Goal: Task Accomplishment & Management: Complete application form

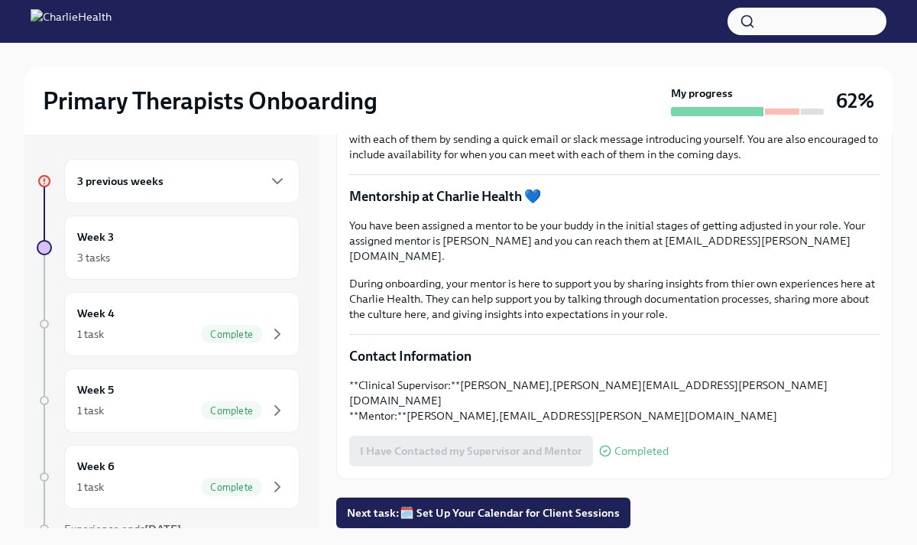
scroll to position [340, 0]
click at [219, 188] on div "3 previous weeks" at bounding box center [181, 181] width 209 height 18
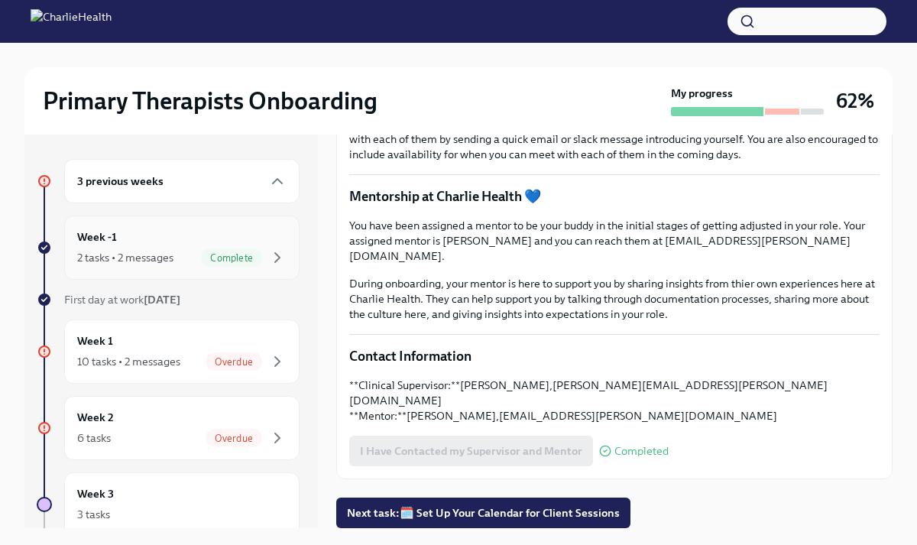
click at [178, 241] on div "Week -1 2 tasks • 2 messages Complete" at bounding box center [181, 248] width 209 height 38
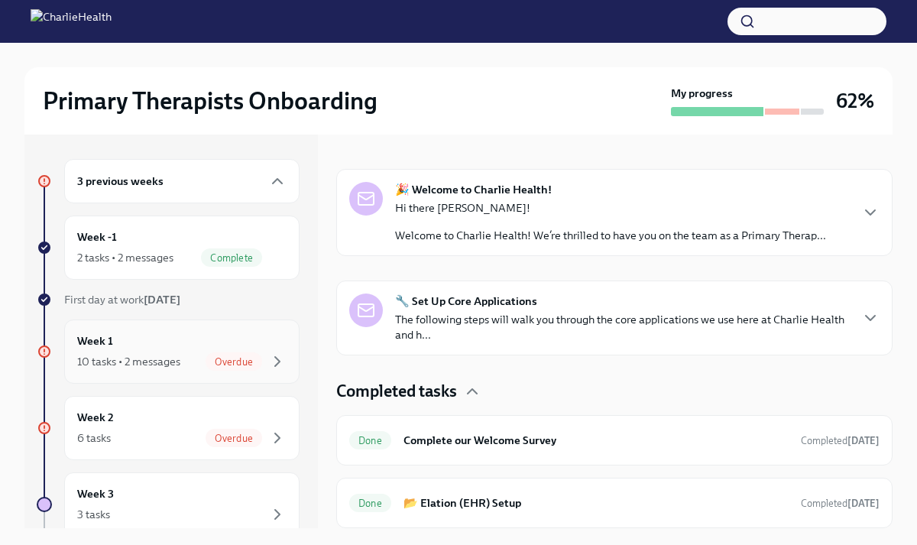
click at [173, 349] on div "Week 1 10 tasks • 2 messages Overdue" at bounding box center [181, 352] width 209 height 38
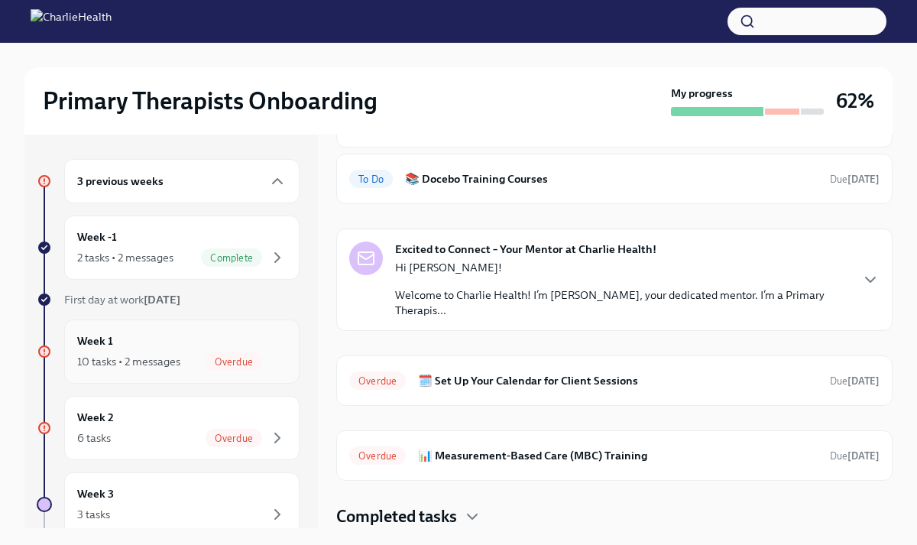
scroll to position [36, 0]
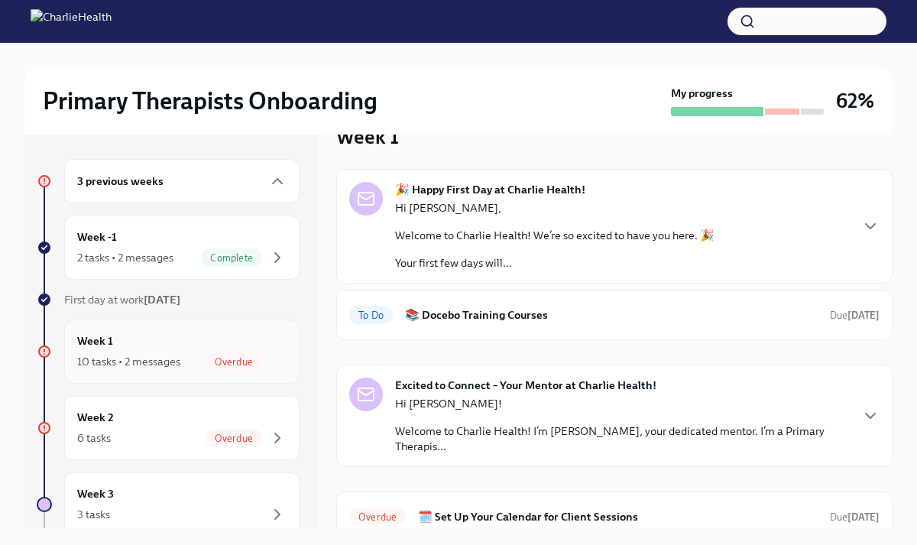
click at [179, 362] on div "10 tasks • 2 messages" at bounding box center [128, 361] width 103 height 15
click at [107, 353] on div "10 tasks • 2 messages Overdue" at bounding box center [181, 361] width 209 height 18
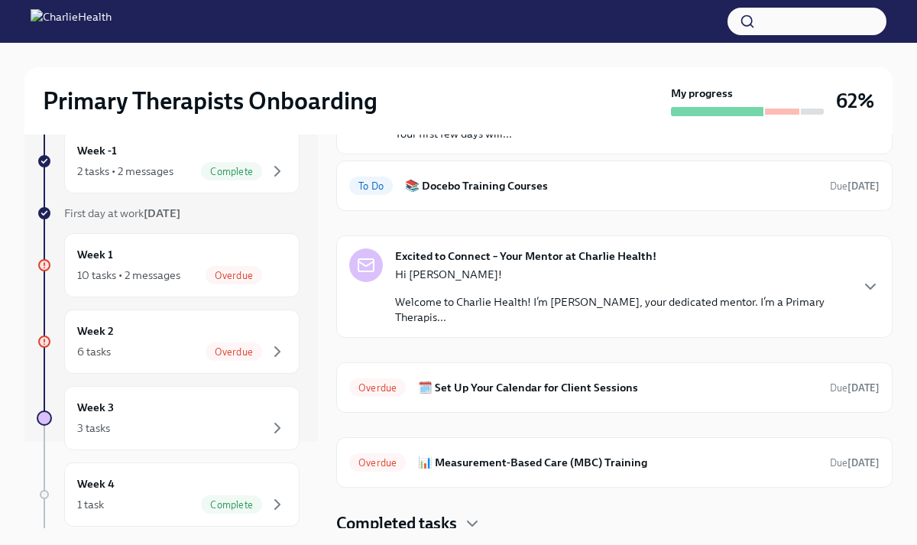
scroll to position [172, 0]
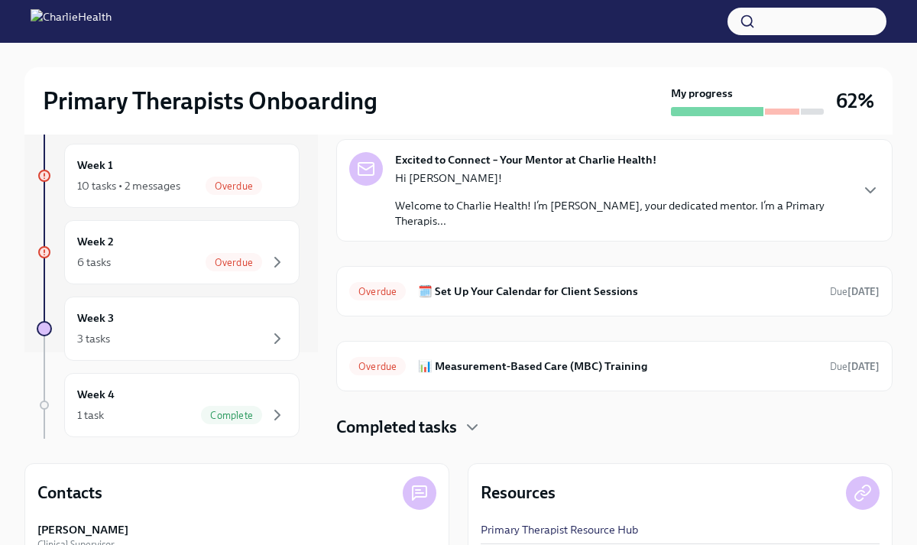
click at [446, 287] on h6 "🗓️ Set Up Your Calendar for Client Sessions" at bounding box center [618, 291] width 400 height 17
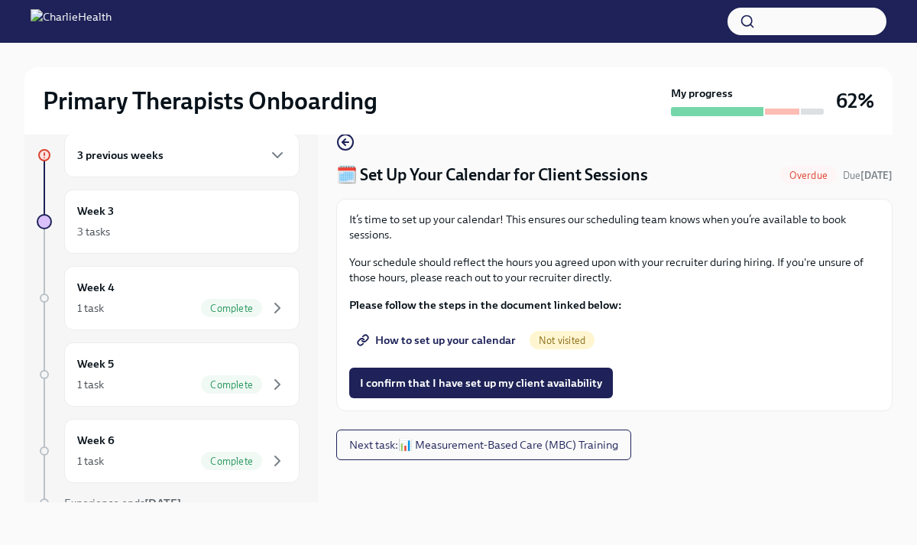
scroll to position [26, 0]
click at [448, 338] on span "How to set up your calendar" at bounding box center [438, 340] width 156 height 15
click at [456, 382] on span "I confirm that I have set up my client availability" at bounding box center [481, 382] width 242 height 15
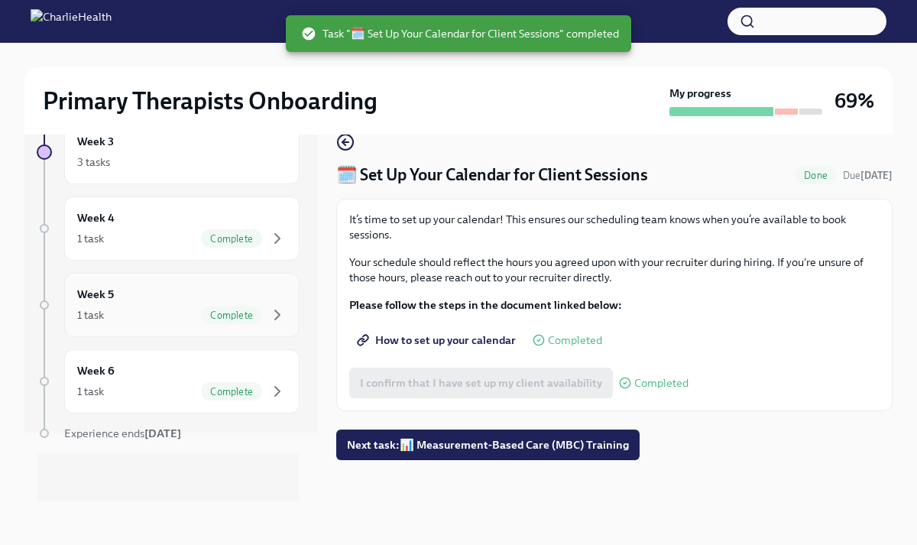
scroll to position [0, 0]
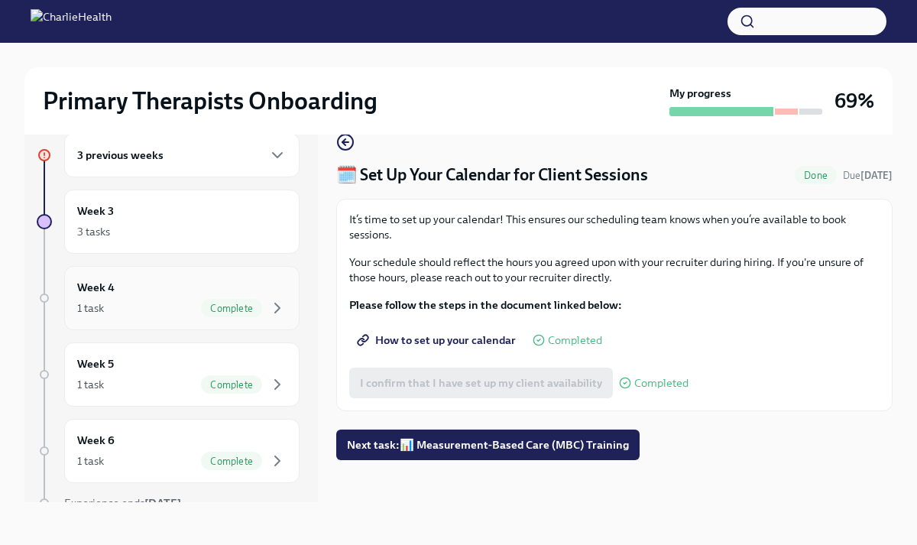
click at [178, 305] on div "1 task Complete" at bounding box center [181, 308] width 209 height 18
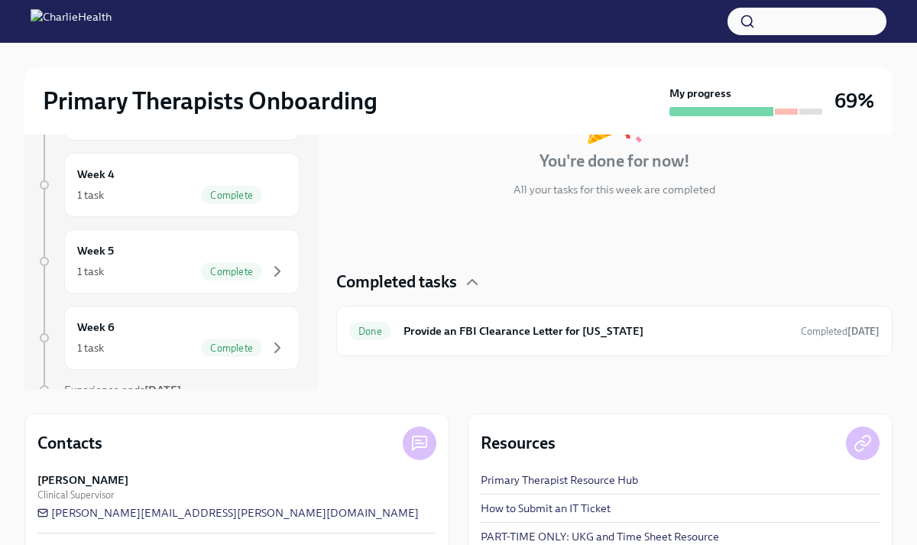
scroll to position [138, 0]
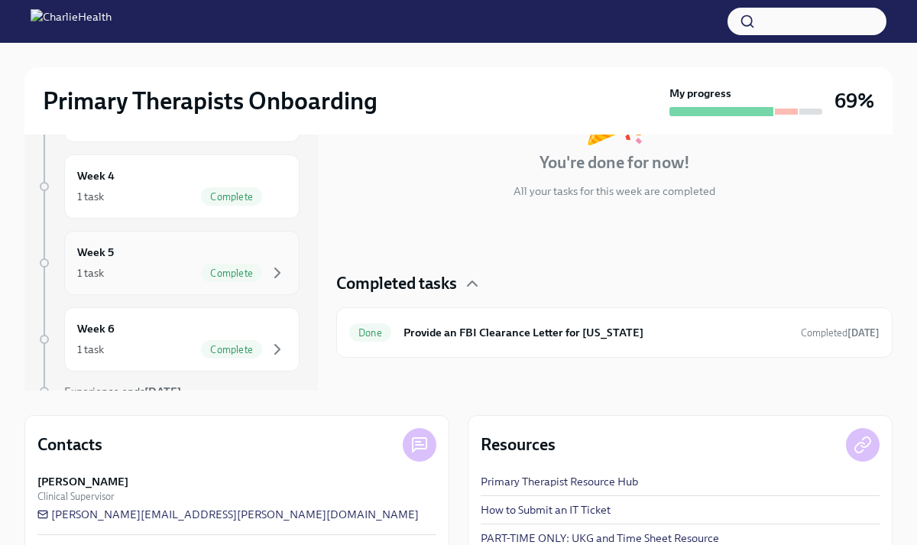
click at [182, 260] on div "Week 5 1 task Complete" at bounding box center [181, 263] width 209 height 38
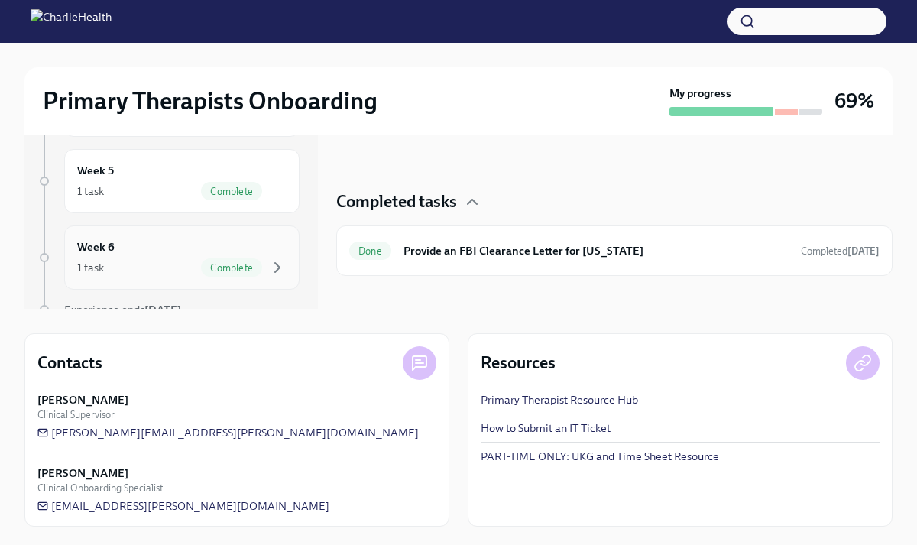
click at [190, 264] on div "1 task Complete" at bounding box center [181, 267] width 209 height 18
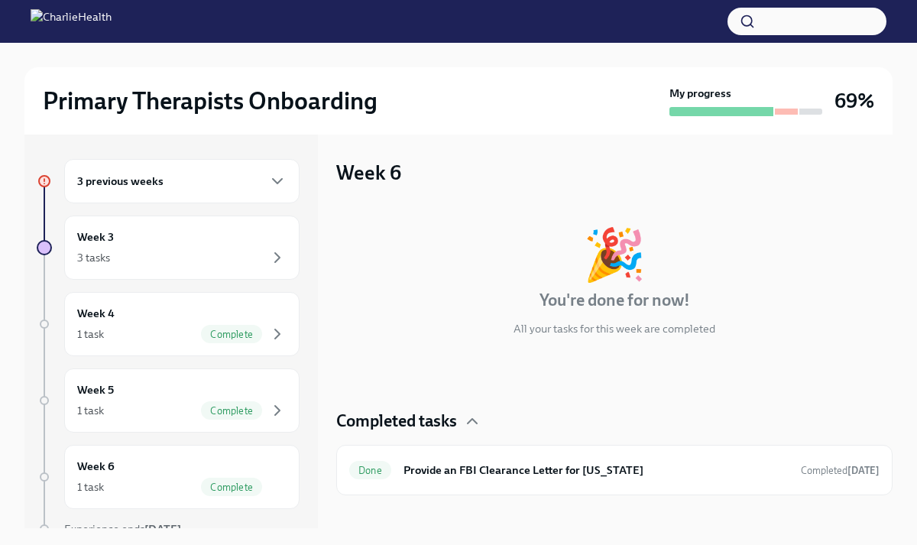
click at [196, 182] on div "3 previous weeks" at bounding box center [181, 181] width 209 height 18
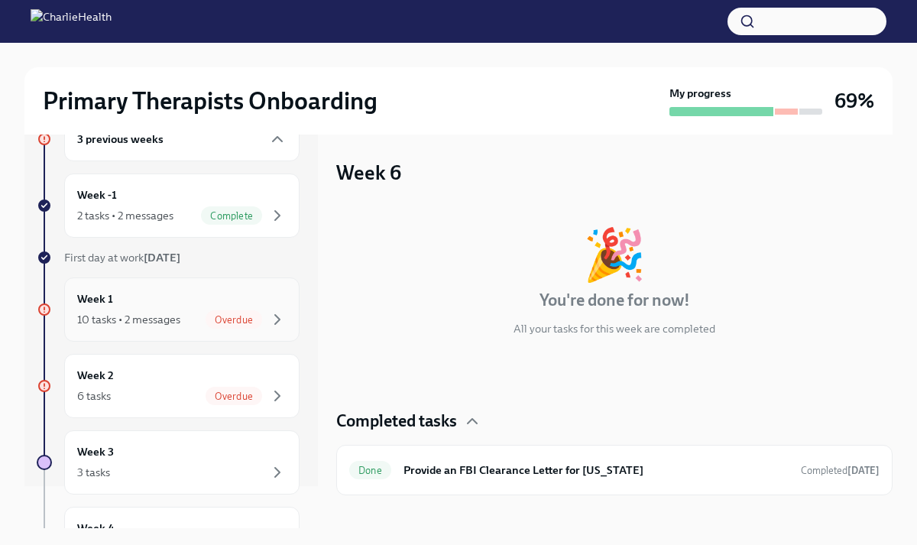
scroll to position [62, 0]
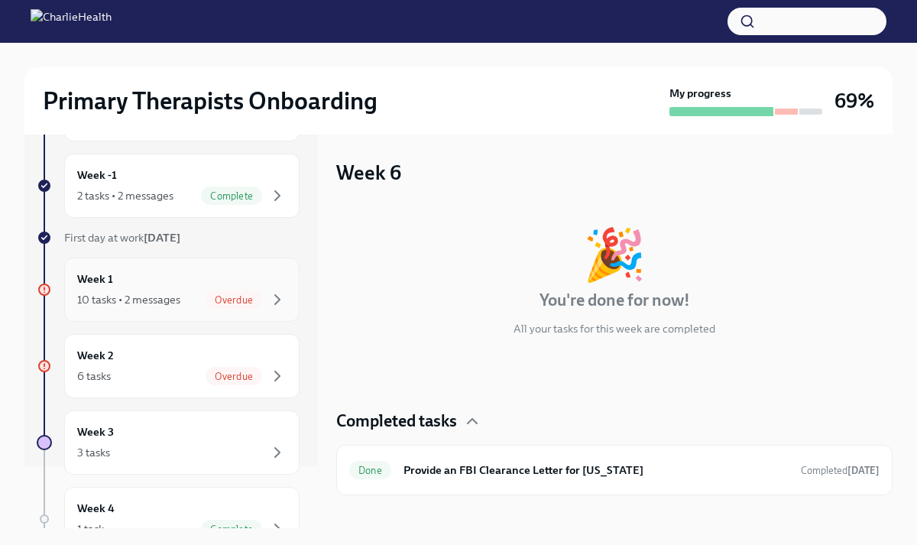
click at [177, 297] on div "10 tasks • 2 messages" at bounding box center [128, 299] width 103 height 15
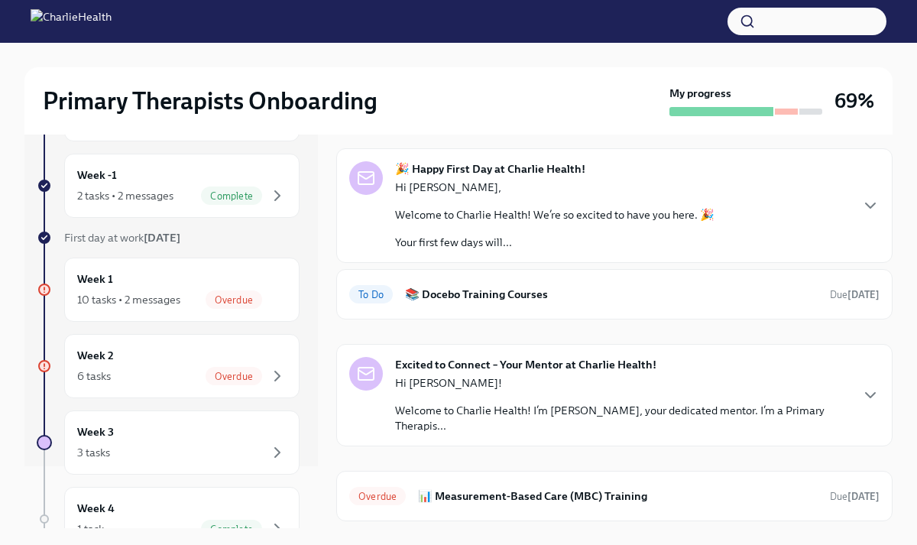
scroll to position [97, 0]
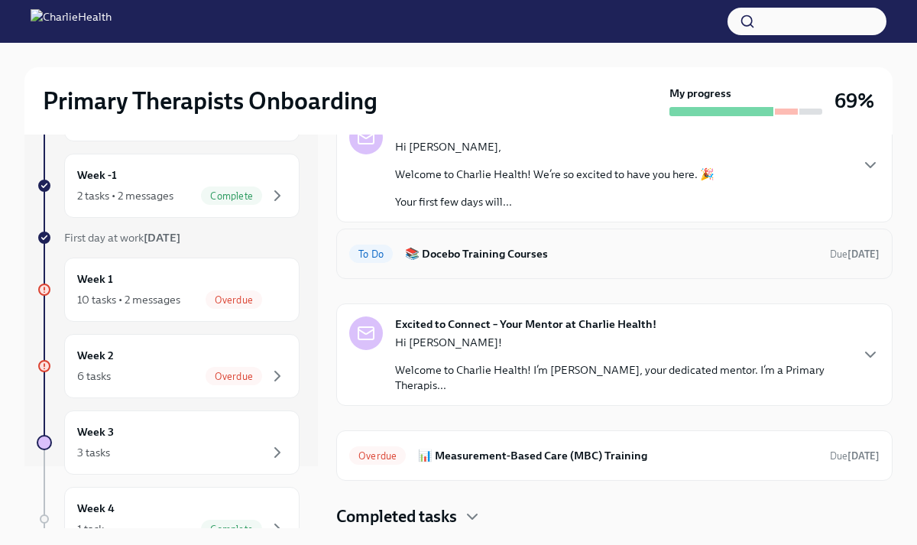
click at [523, 262] on div "To Do 📚 Docebo Training Courses Due 5 days ago" at bounding box center [614, 254] width 530 height 24
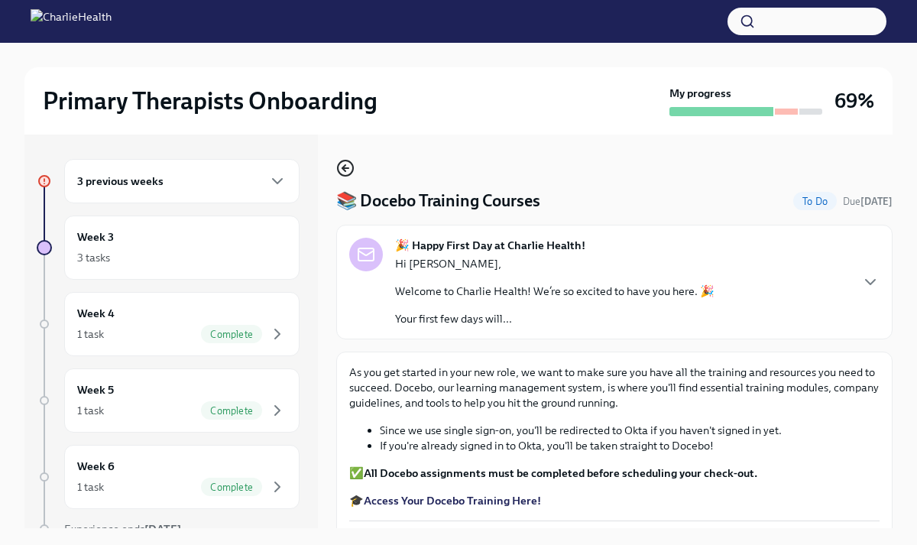
click at [343, 172] on icon "button" at bounding box center [345, 168] width 18 height 18
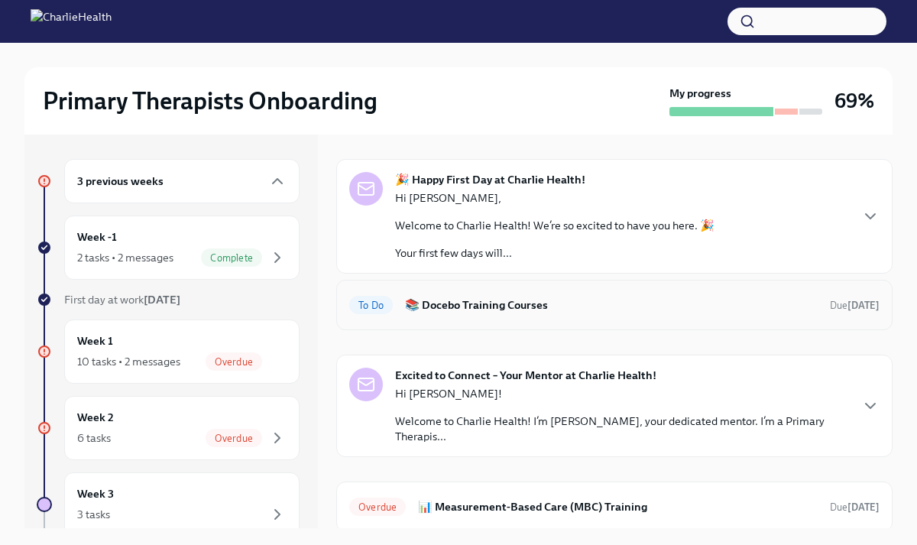
scroll to position [97, 0]
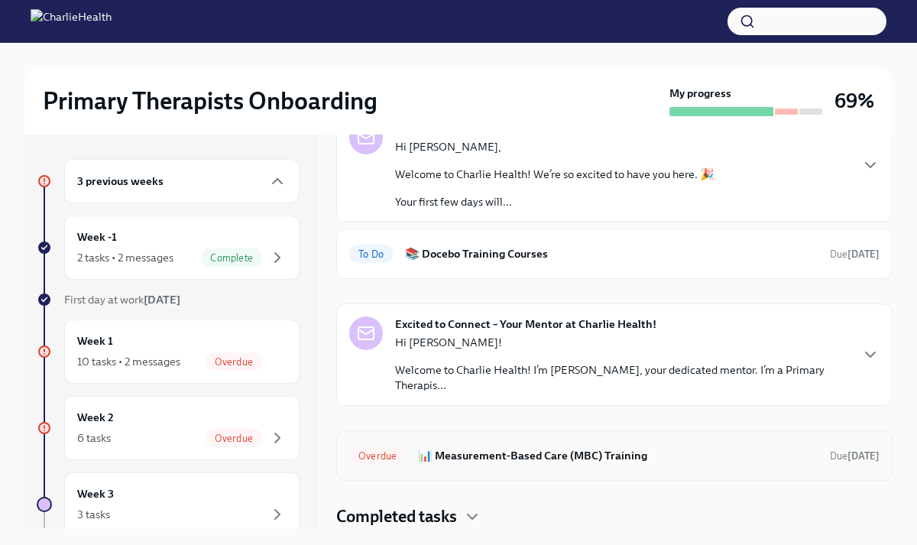
click at [501, 459] on h6 "📊 Measurement-Based Care (MBC) Training" at bounding box center [618, 455] width 400 height 17
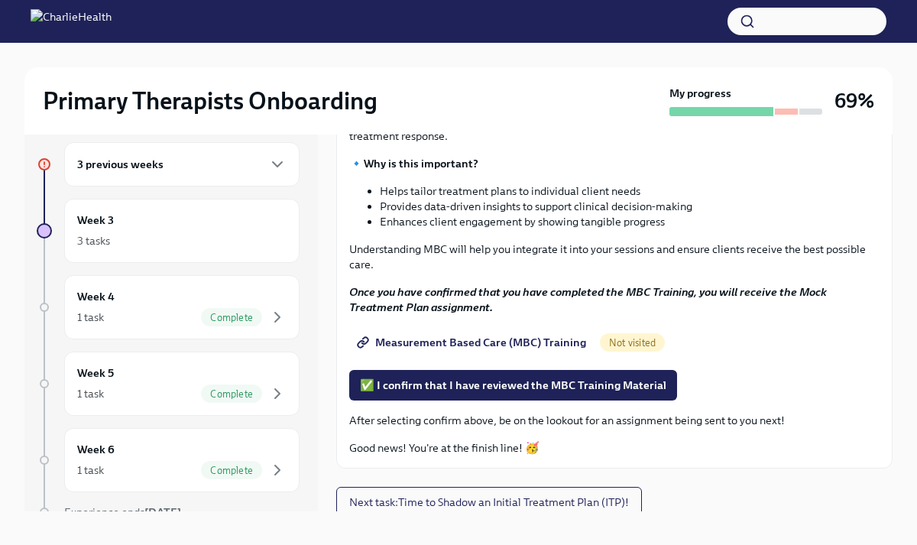
scroll to position [172, 0]
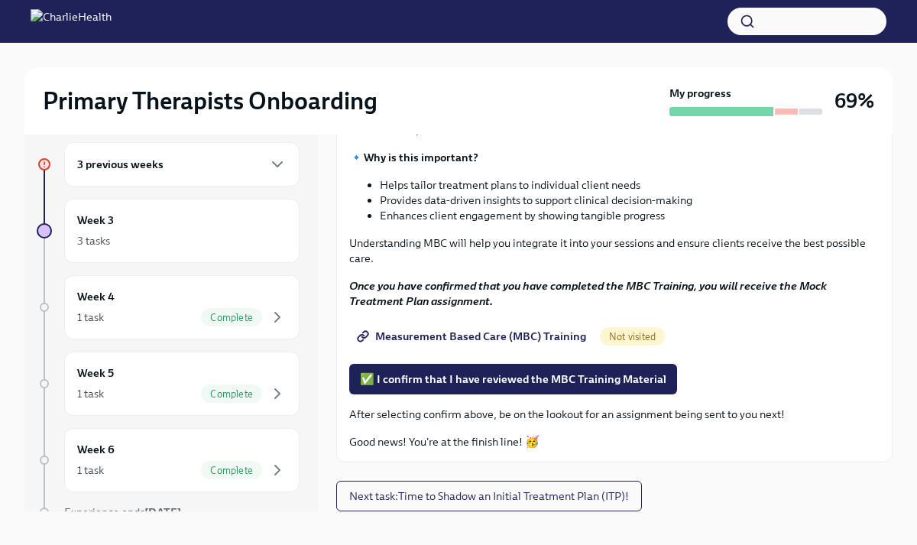
click at [482, 333] on span "Measurement Based Care (MBC) Training" at bounding box center [473, 336] width 226 height 15
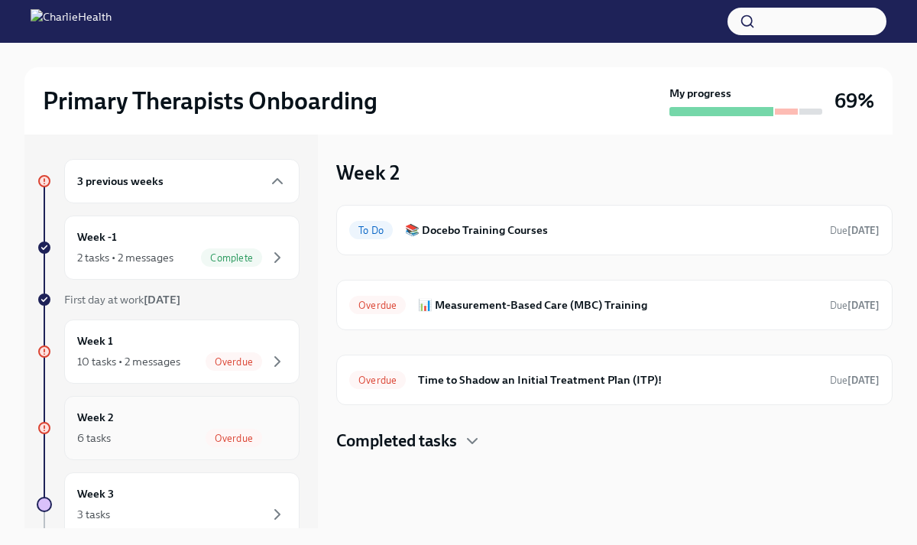
click at [195, 417] on div "Week 2 6 tasks Overdue" at bounding box center [181, 428] width 209 height 38
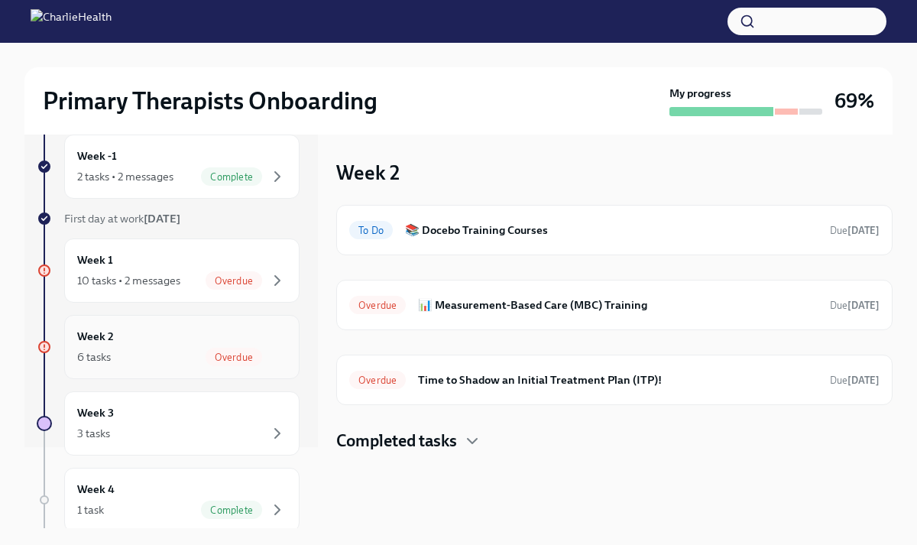
scroll to position [80, 0]
click at [183, 287] on div "10 tasks • 2 messages Overdue" at bounding box center [181, 281] width 209 height 18
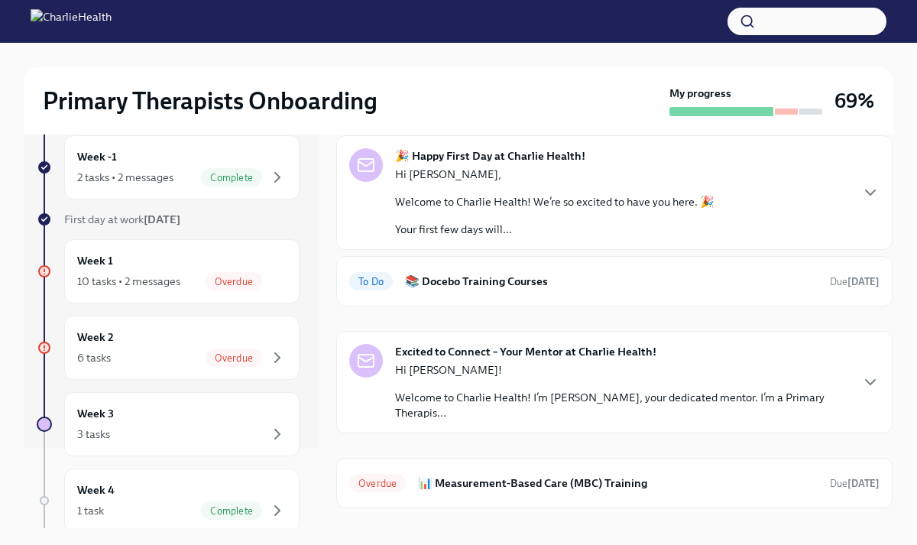
scroll to position [97, 0]
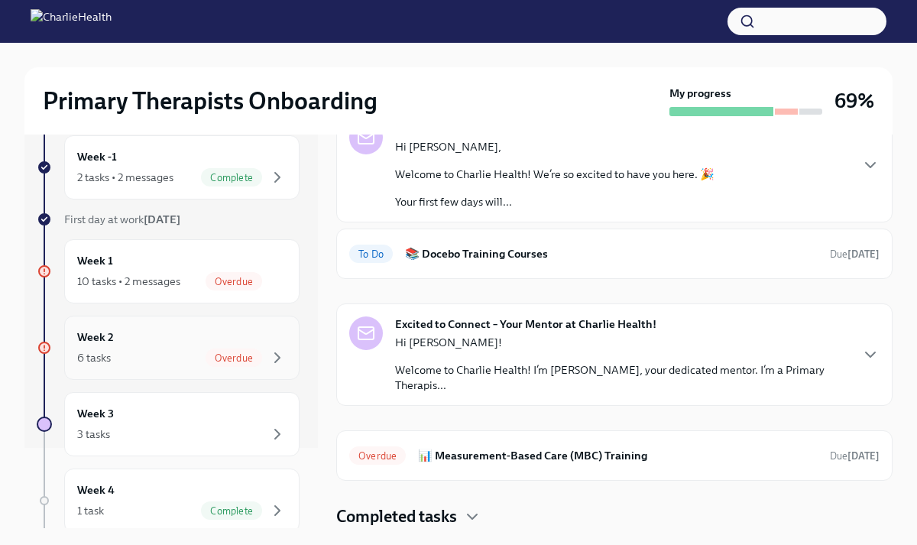
click at [198, 335] on div "Week 2 6 tasks Overdue" at bounding box center [181, 348] width 209 height 38
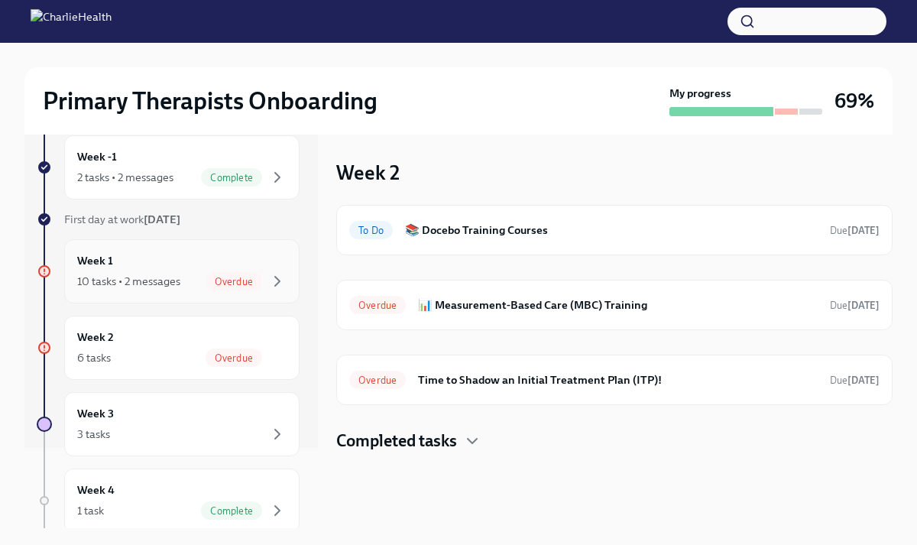
click at [161, 276] on div "10 tasks • 2 messages" at bounding box center [128, 281] width 103 height 15
